Goal: Communication & Community: Share content

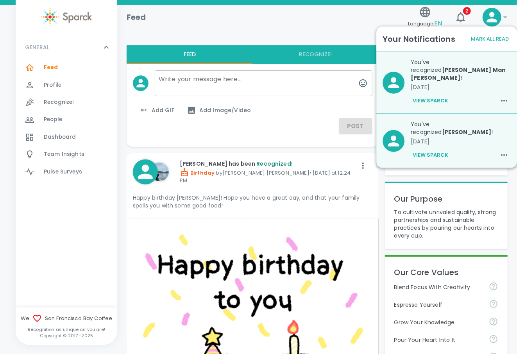
click at [296, 29] on div "Feed Language: EN 2 !" at bounding box center [313, 14] width 387 height 34
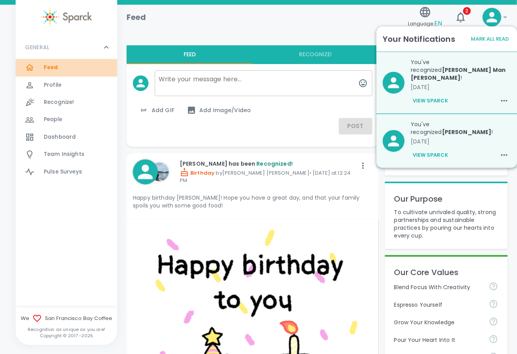
click at [49, 65] on span "Feed" at bounding box center [51, 68] width 14 height 8
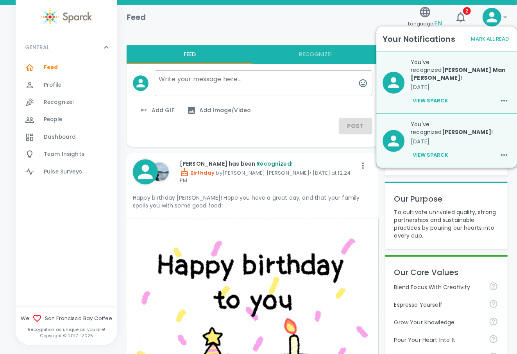
click at [347, 20] on div "Feed" at bounding box center [262, 14] width 285 height 19
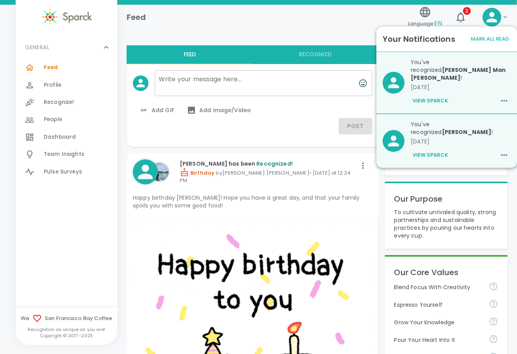
click at [499, 38] on button "Mark All Read" at bounding box center [490, 39] width 42 height 12
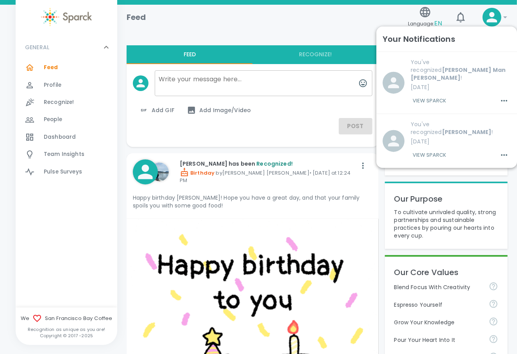
click at [324, 22] on div "Feed" at bounding box center [262, 14] width 285 height 19
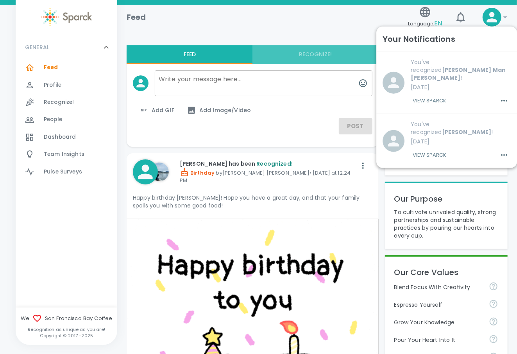
click at [318, 54] on button "Recognize!" at bounding box center [316, 54] width 126 height 19
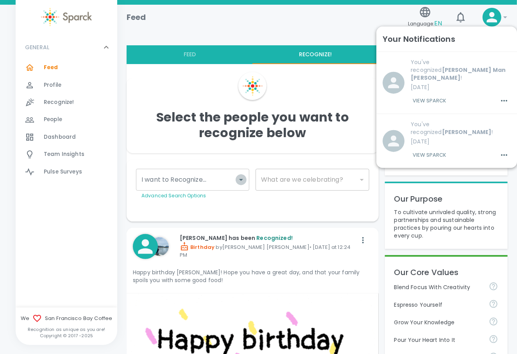
click at [240, 180] on icon "Open" at bounding box center [241, 180] width 4 height 2
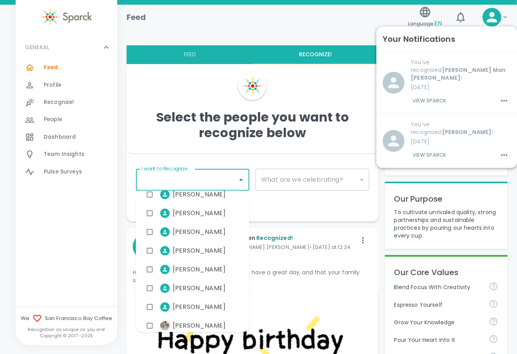
scroll to position [1997, 0]
click at [204, 269] on span "[PERSON_NAME]" at bounding box center [199, 270] width 53 height 9
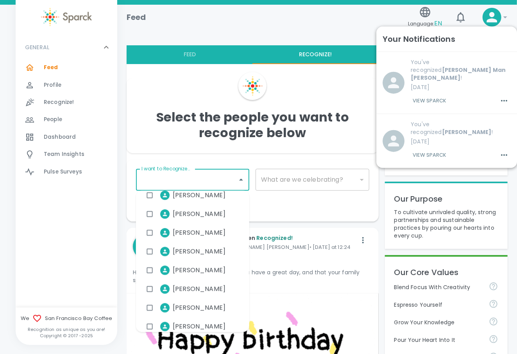
checkbox input "true"
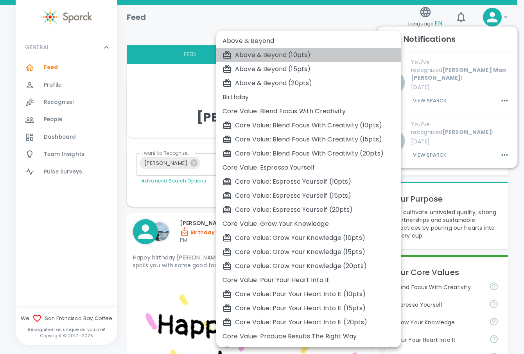
click at [246, 59] on div "Above & Beyond (10pts)" at bounding box center [308, 54] width 172 height 9
type input "2234"
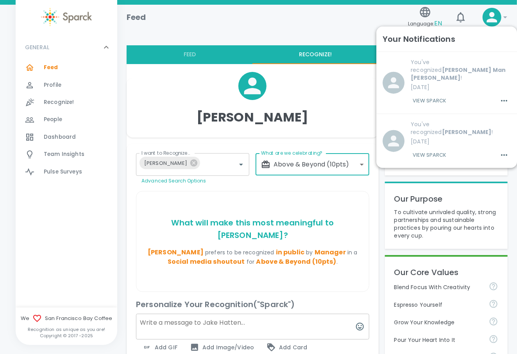
click at [149, 314] on textarea at bounding box center [252, 327] width 233 height 26
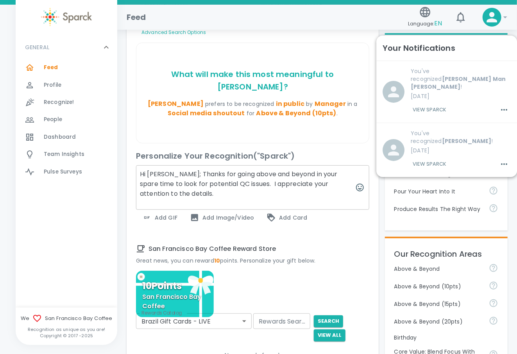
scroll to position [158, 0]
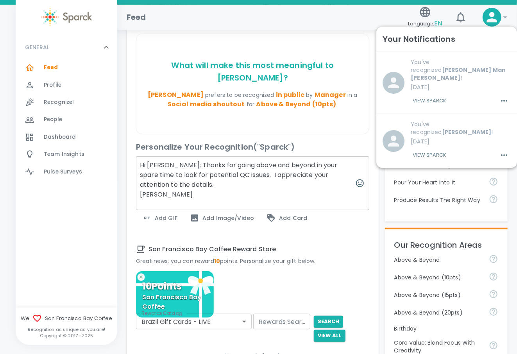
type textarea "Hi [PERSON_NAME]; Thanks for going above and beyond in your spare time to look …"
click at [158, 213] on span "Add GIF" at bounding box center [159, 217] width 35 height 9
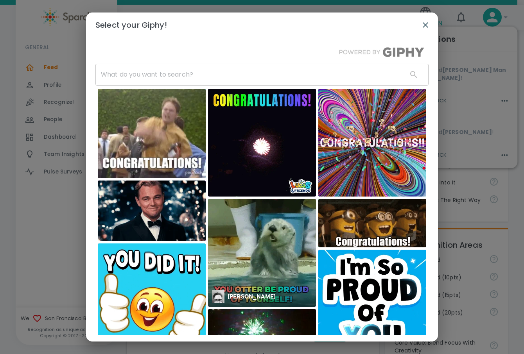
click at [266, 222] on img at bounding box center [262, 253] width 108 height 108
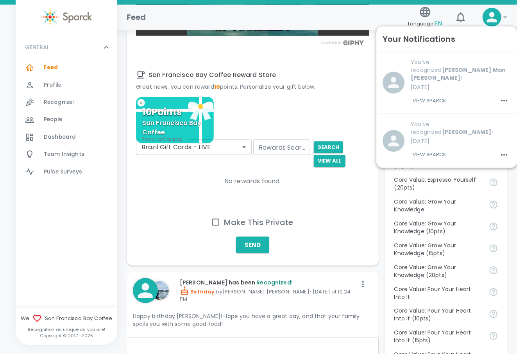
scroll to position [384, 0]
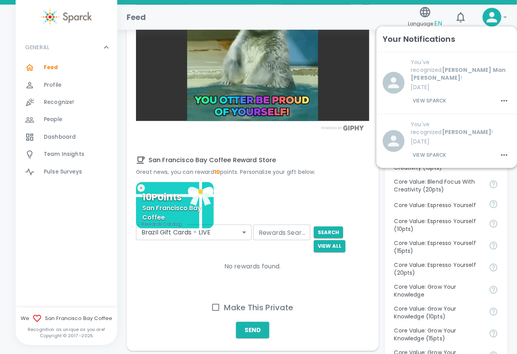
click at [251, 322] on button "Send" at bounding box center [252, 330] width 33 height 16
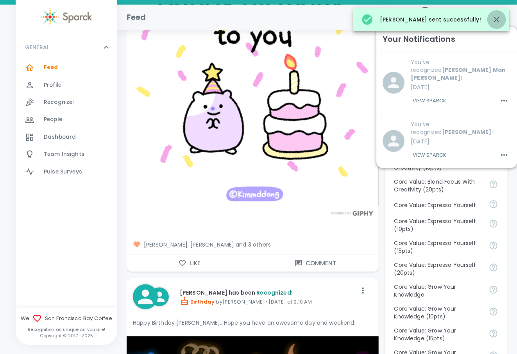
click at [499, 17] on icon "button" at bounding box center [496, 19] width 5 height 5
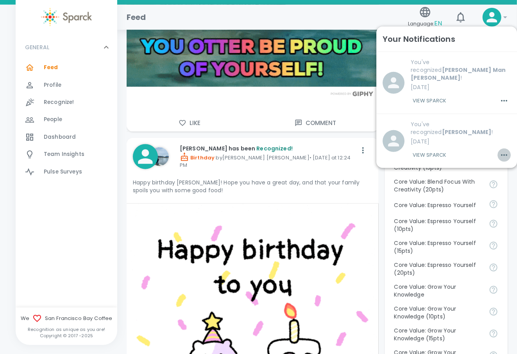
click at [500, 150] on icon "button" at bounding box center [504, 154] width 9 height 9
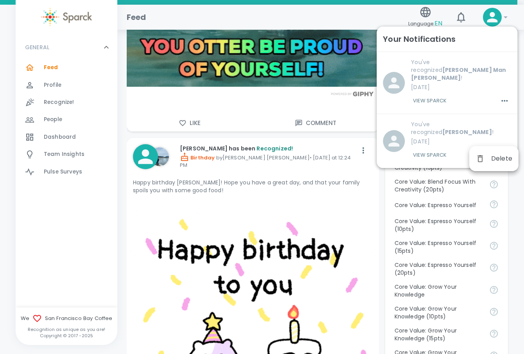
click at [499, 158] on span "Delete" at bounding box center [501, 158] width 21 height 9
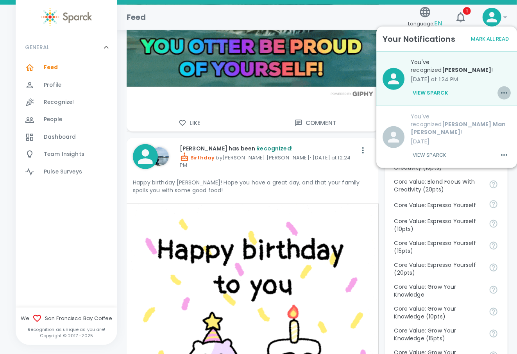
click at [500, 88] on icon "button" at bounding box center [504, 92] width 9 height 9
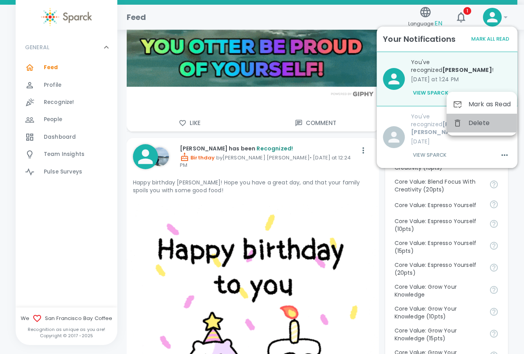
click at [482, 119] on span "Delete" at bounding box center [489, 122] width 42 height 9
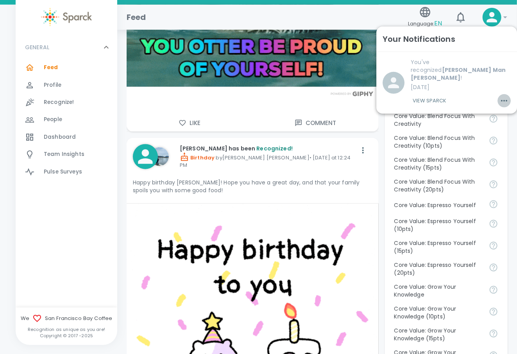
click at [500, 96] on icon "button" at bounding box center [504, 100] width 9 height 9
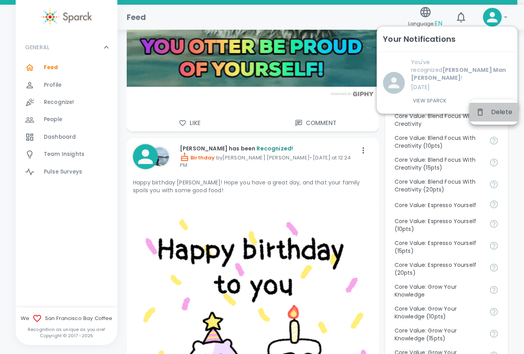
click at [498, 111] on span "Delete" at bounding box center [501, 111] width 21 height 9
